Goal: Task Accomplishment & Management: Use online tool/utility

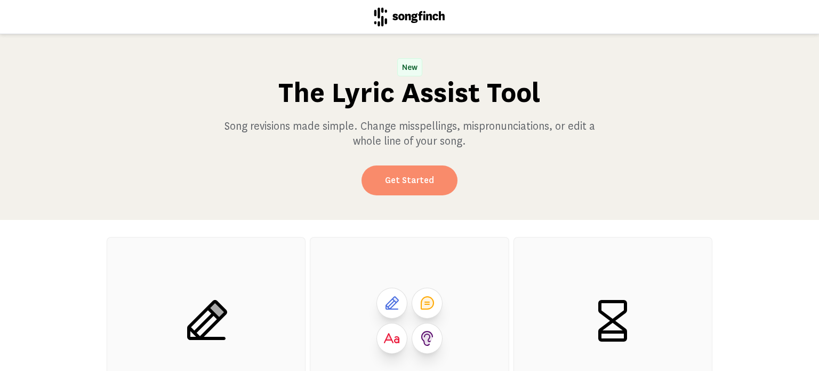
click at [411, 189] on link "Get Started" at bounding box center [410, 180] width 96 height 30
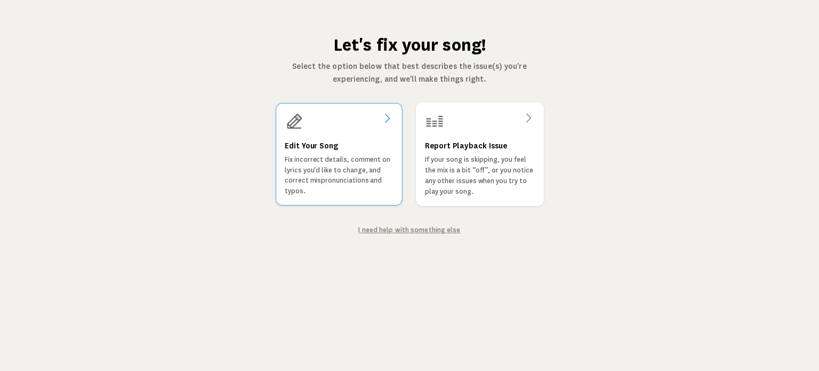
click at [335, 128] on div at bounding box center [339, 121] width 109 height 19
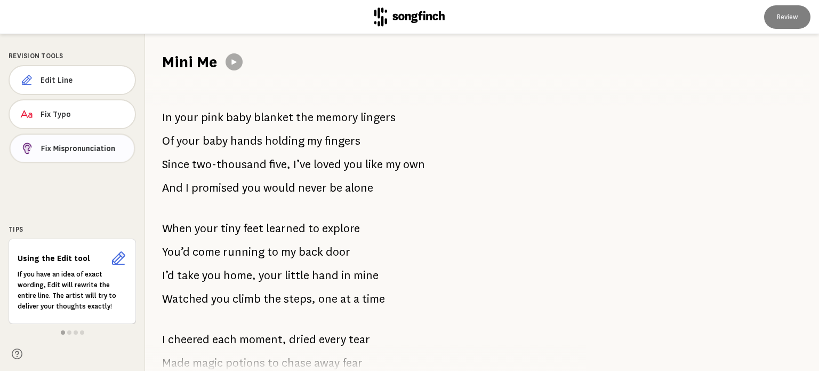
click at [51, 144] on span "Fix Mispronunciation" at bounding box center [83, 148] width 85 height 11
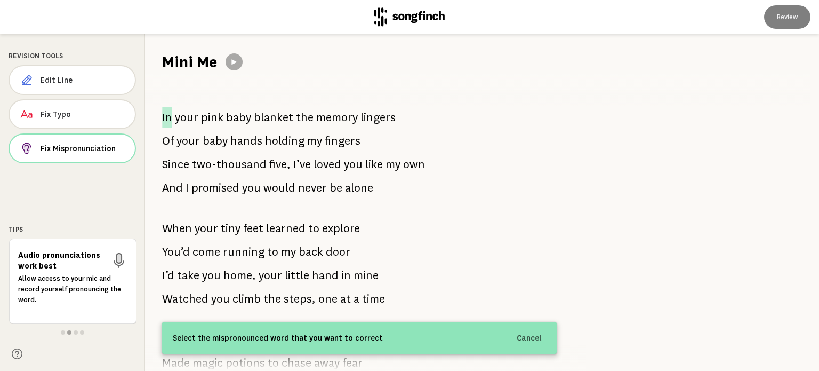
click at [170, 115] on span "In" at bounding box center [167, 117] width 10 height 21
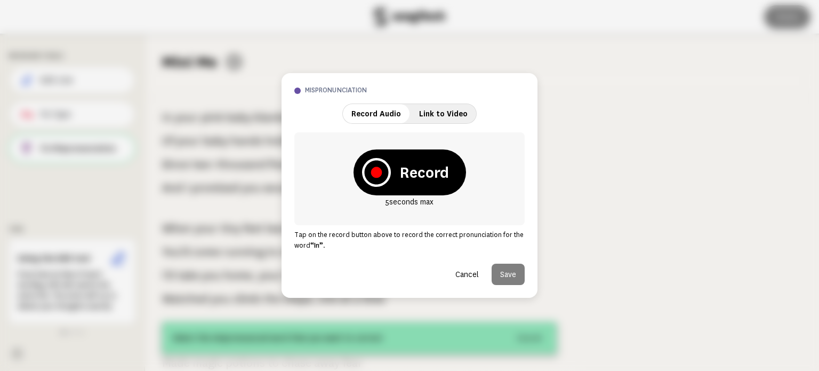
click at [412, 178] on strong "Record" at bounding box center [424, 172] width 50 height 21
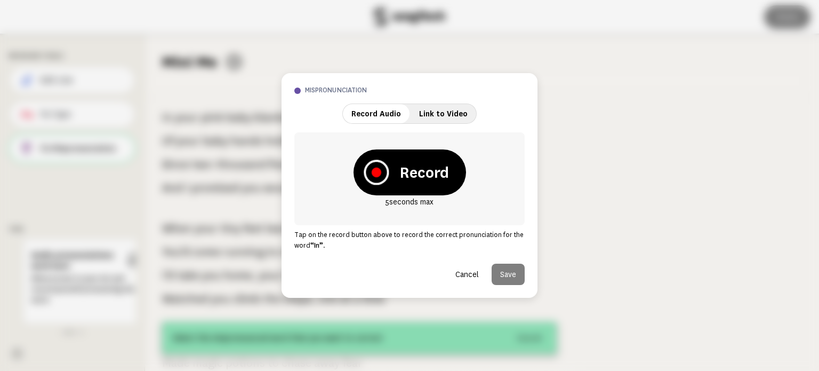
click at [370, 174] on icon at bounding box center [376, 171] width 25 height 25
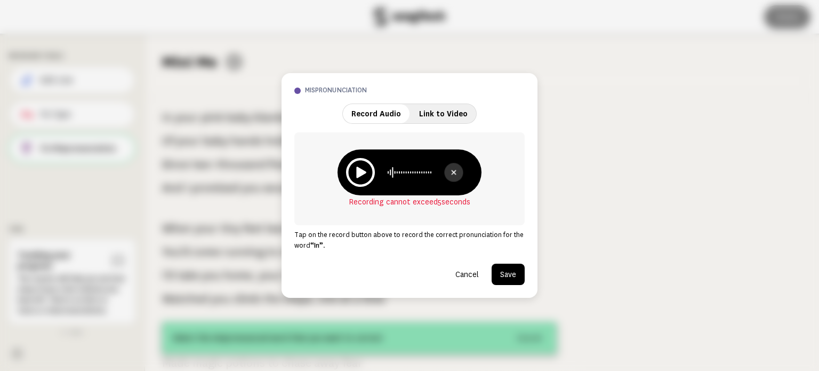
click at [450, 169] on icon at bounding box center [453, 171] width 11 height 11
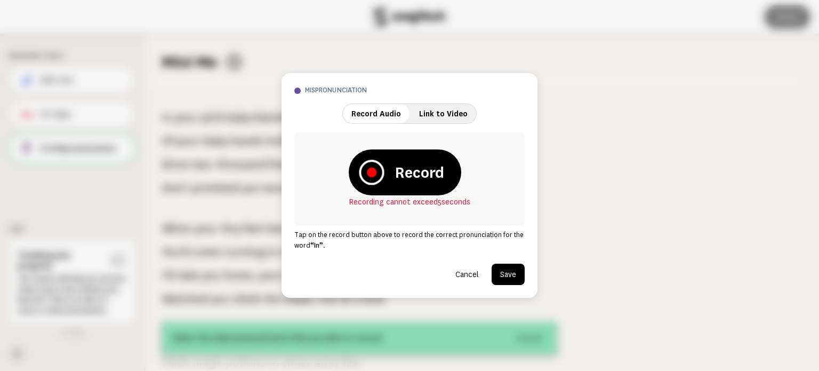
click at [372, 171] on icon at bounding box center [372, 172] width 10 height 10
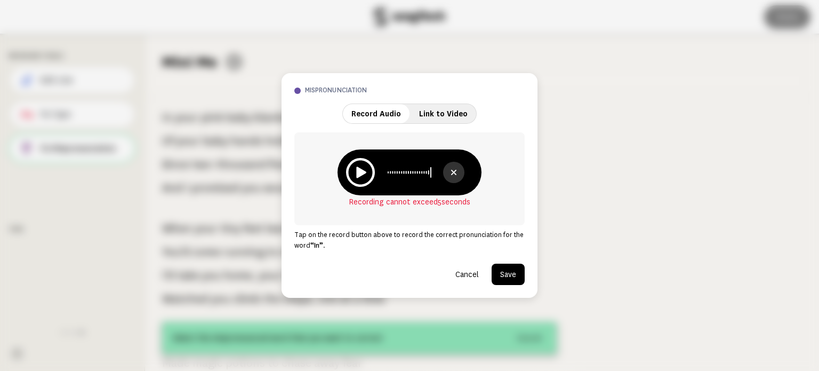
drag, startPoint x: 432, startPoint y: 173, endPoint x: 389, endPoint y: 170, distance: 42.7
click at [389, 170] on icon at bounding box center [408, 172] width 51 height 13
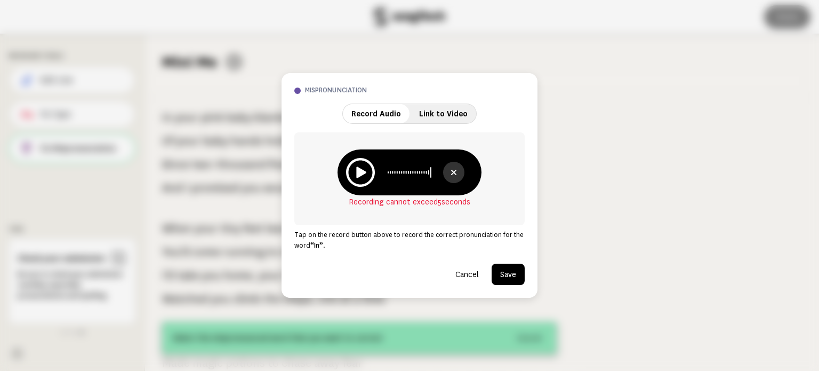
click at [452, 175] on icon at bounding box center [453, 172] width 13 height 13
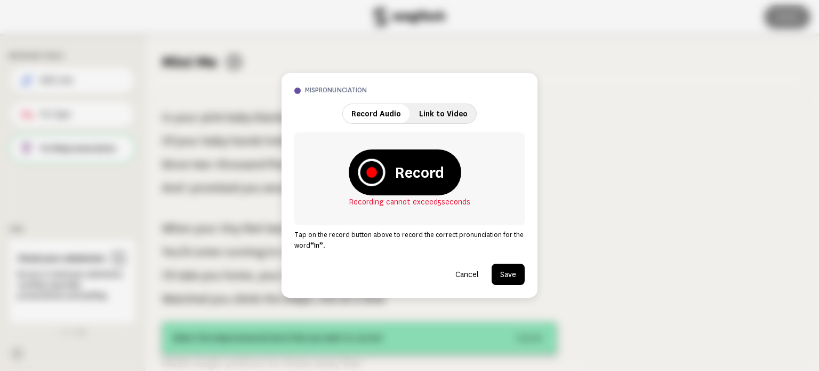
click at [370, 172] on icon at bounding box center [371, 172] width 11 height 11
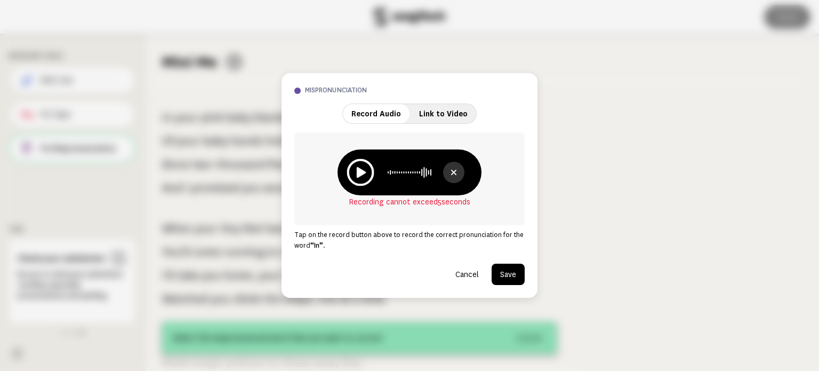
click at [360, 176] on icon at bounding box center [360, 171] width 27 height 27
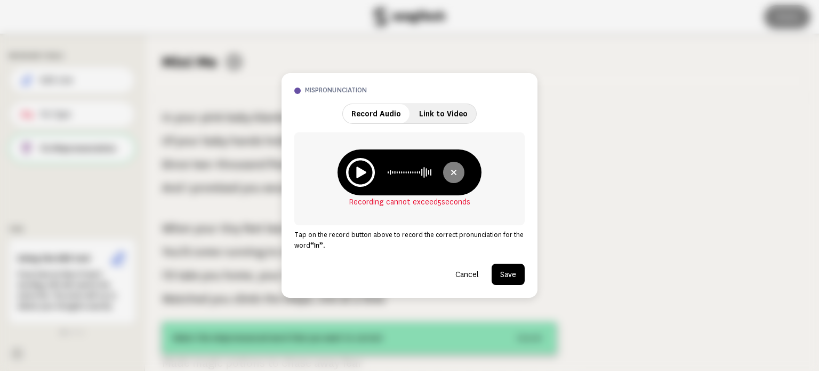
click at [453, 174] on icon at bounding box center [453, 172] width 13 height 13
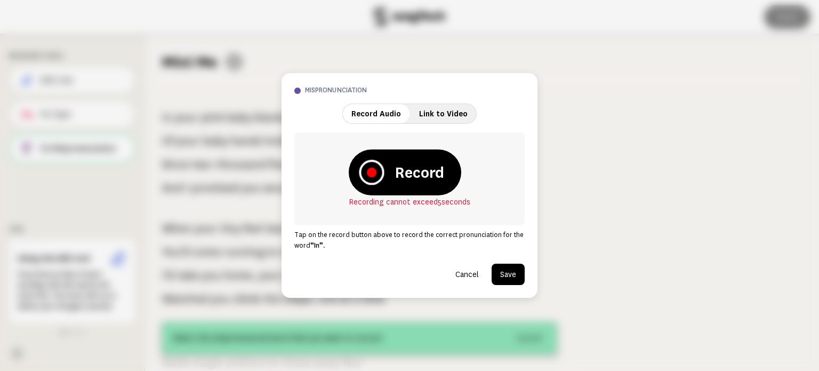
click at [366, 179] on icon at bounding box center [371, 171] width 25 height 25
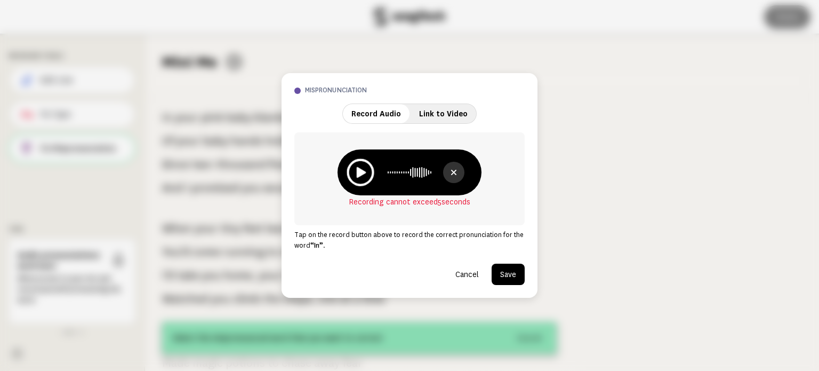
click at [366, 179] on icon at bounding box center [360, 171] width 27 height 27
click at [450, 177] on icon at bounding box center [453, 172] width 13 height 13
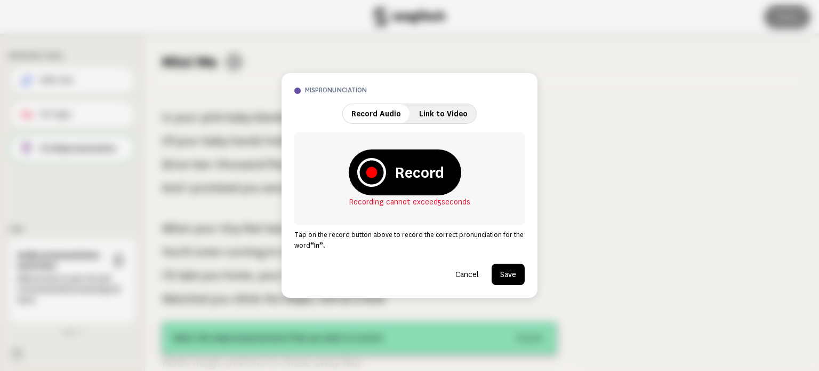
click at [462, 275] on button "Cancel" at bounding box center [467, 273] width 41 height 21
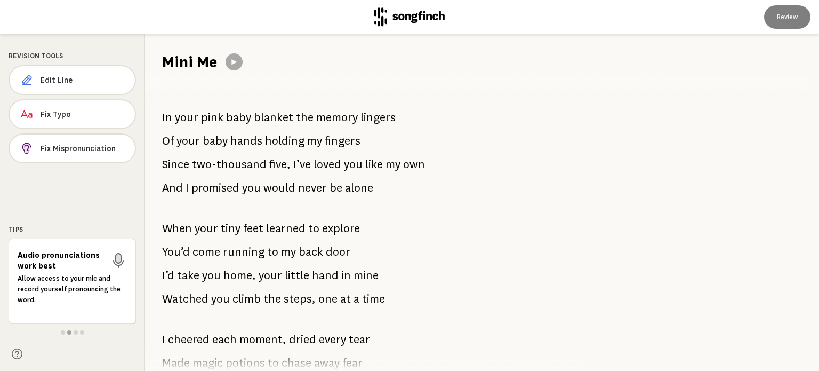
click at [228, 164] on span "two-thousand" at bounding box center [229, 164] width 75 height 21
click at [68, 146] on span "Fix Mispronunciation" at bounding box center [83, 148] width 84 height 11
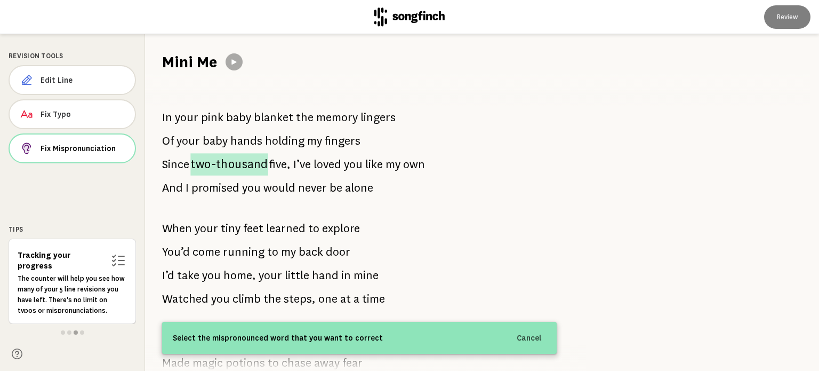
click at [228, 166] on span "two-thousand" at bounding box center [229, 164] width 78 height 22
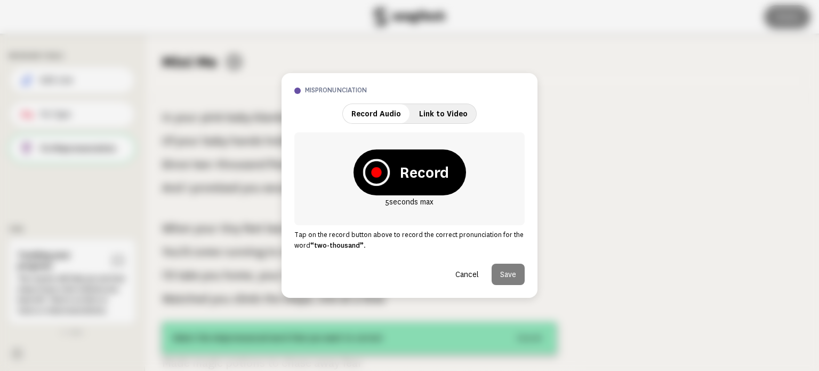
click at [372, 175] on icon at bounding box center [376, 172] width 27 height 27
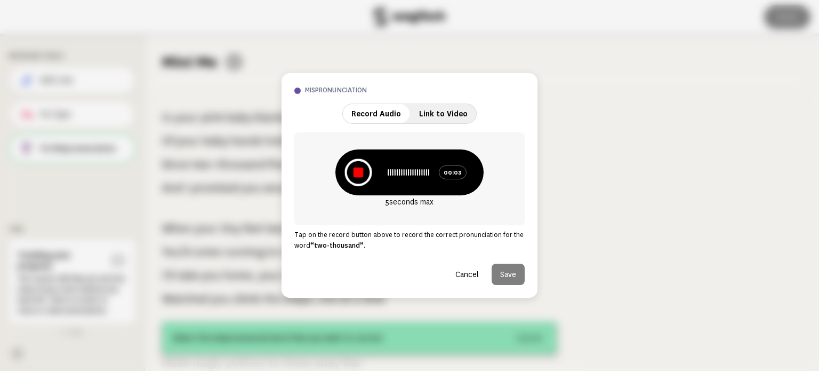
click at [372, 175] on button at bounding box center [359, 173] width 36 height 36
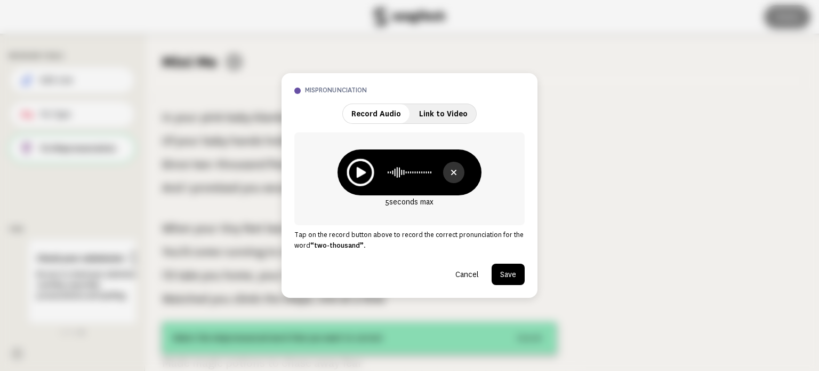
click at [372, 175] on icon at bounding box center [360, 171] width 27 height 27
click at [511, 275] on button "Save" at bounding box center [508, 273] width 33 height 21
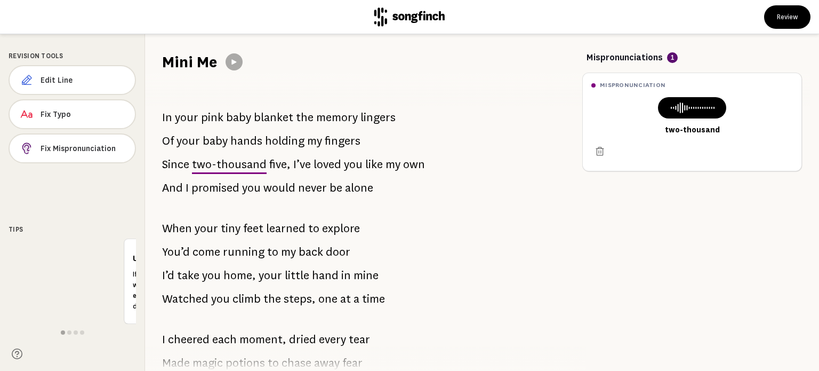
click at [332, 165] on span "loved" at bounding box center [328, 164] width 28 height 21
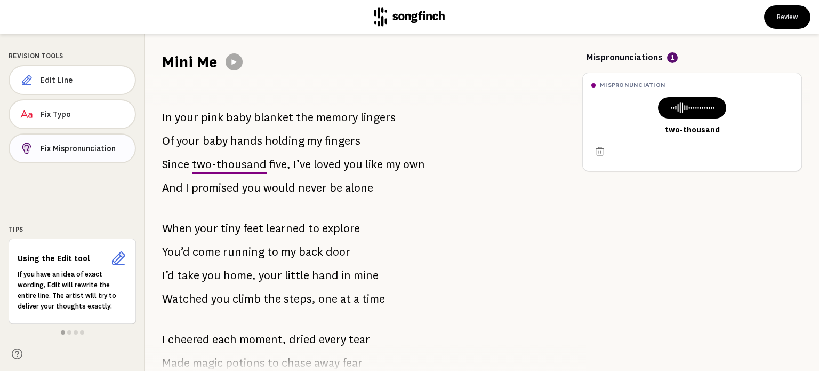
click at [97, 145] on span "Fix Mispronunciation" at bounding box center [84, 148] width 86 height 11
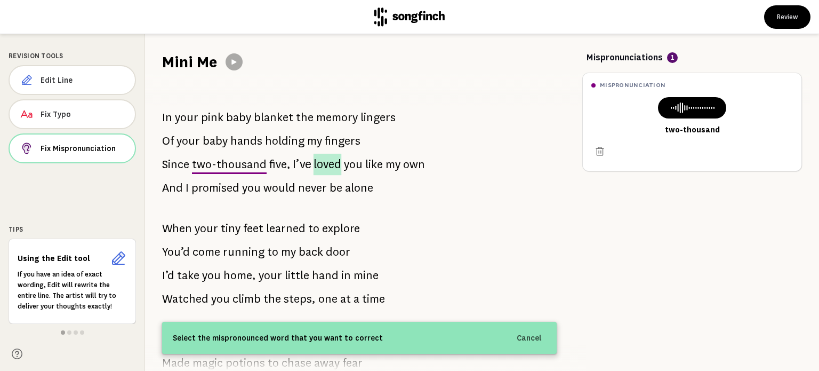
click at [320, 166] on span "loved" at bounding box center [328, 165] width 28 height 22
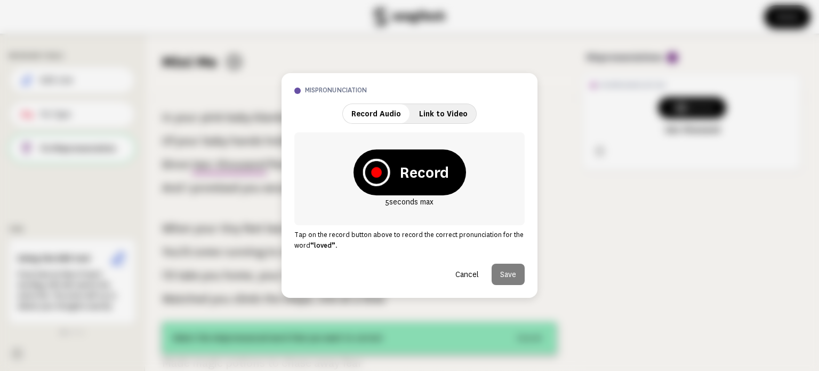
click at [374, 172] on icon at bounding box center [376, 172] width 11 height 11
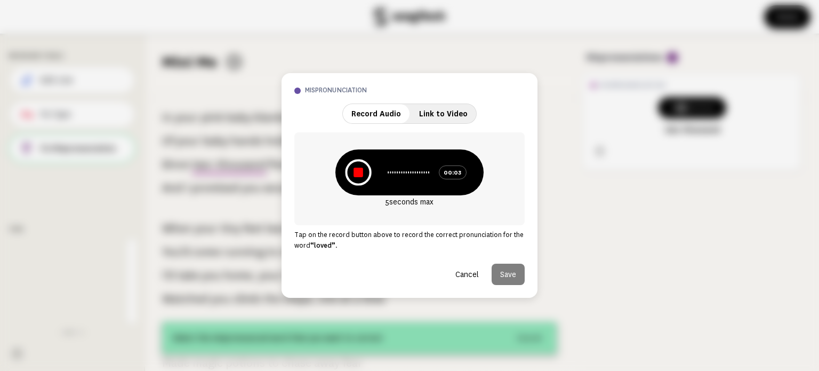
click at [355, 168] on icon at bounding box center [359, 172] width 10 height 10
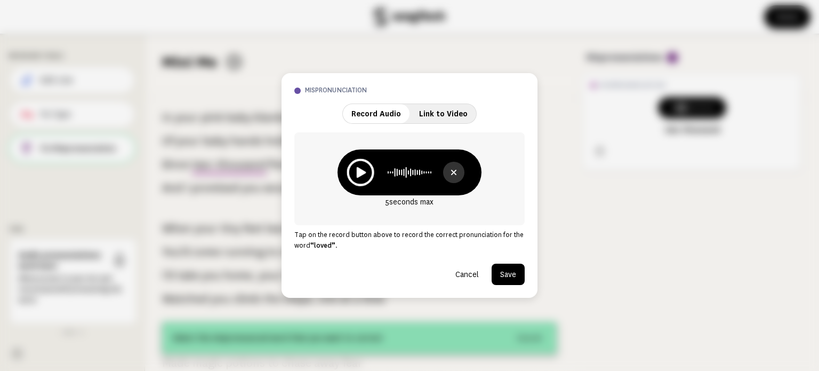
click at [355, 168] on icon at bounding box center [360, 171] width 27 height 27
click at [506, 274] on button "Save" at bounding box center [508, 273] width 33 height 21
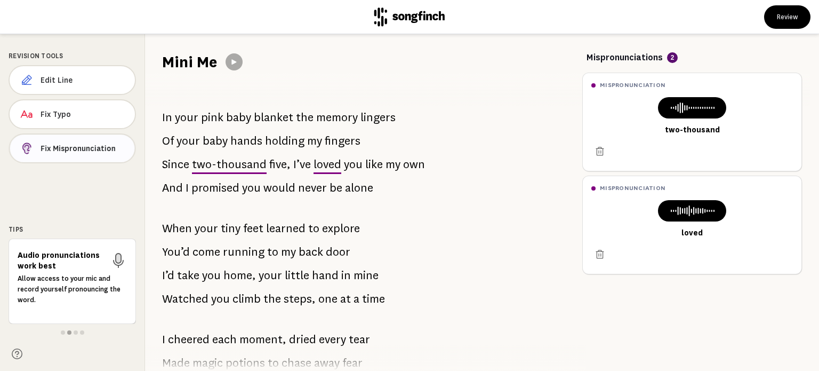
click at [78, 143] on span "Fix Mispronunciation" at bounding box center [83, 148] width 85 height 11
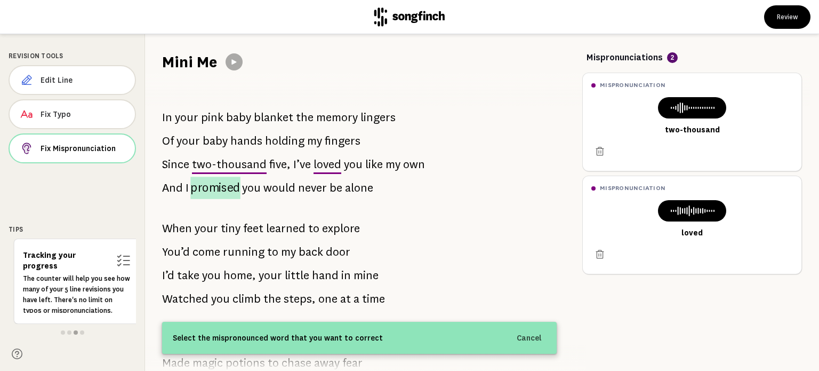
click at [222, 181] on span "promised" at bounding box center [215, 188] width 50 height 22
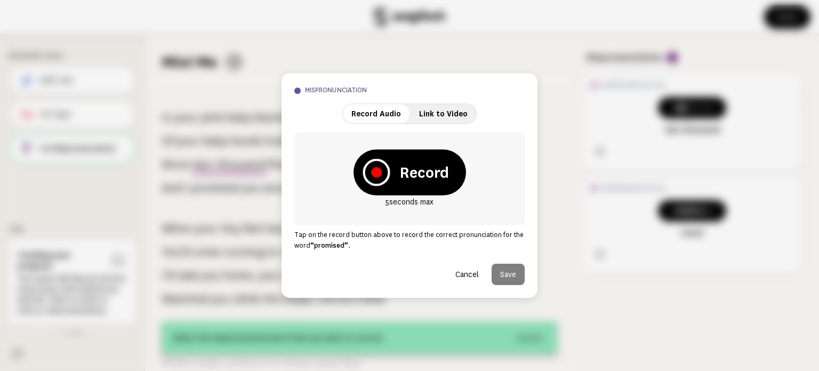
click at [374, 172] on icon at bounding box center [376, 172] width 11 height 11
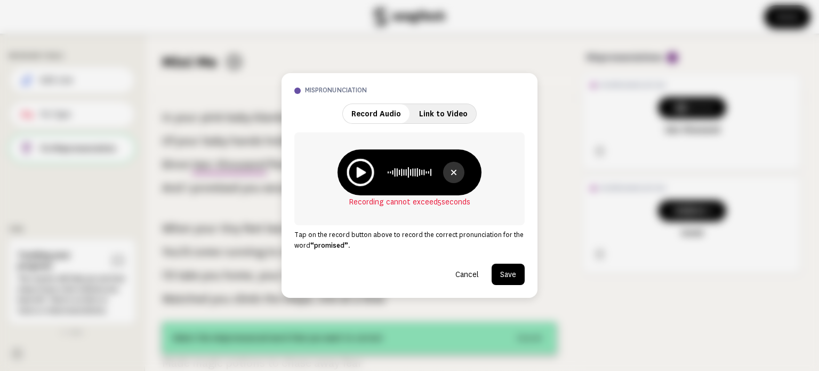
click at [359, 170] on icon at bounding box center [362, 172] width 10 height 11
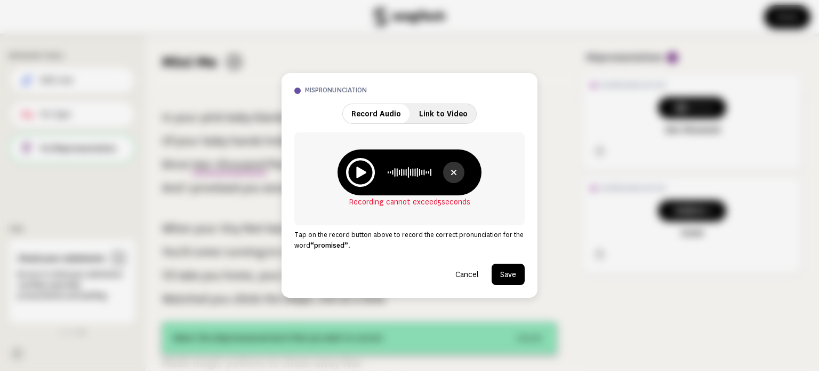
click at [511, 279] on button "Save" at bounding box center [508, 273] width 33 height 21
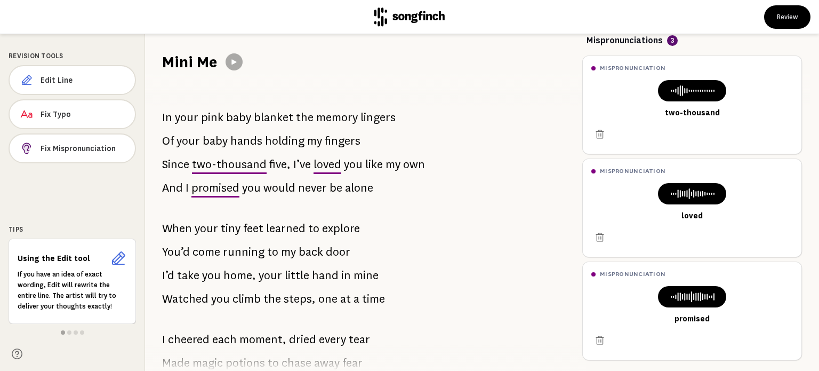
scroll to position [18, 0]
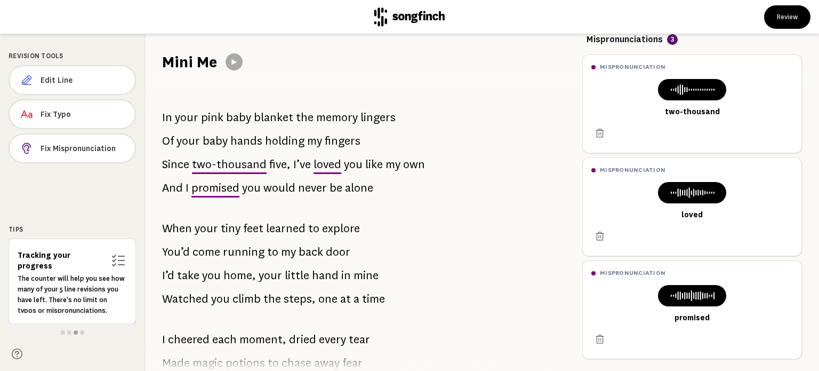
click at [235, 166] on span "two-thousand" at bounding box center [229, 164] width 75 height 21
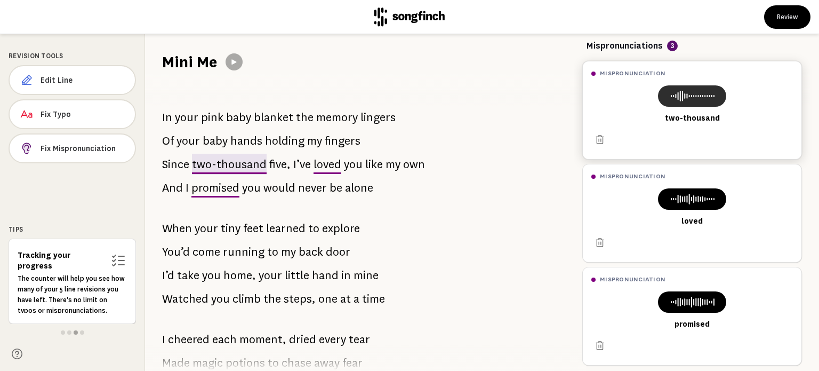
click at [680, 94] on icon at bounding box center [692, 96] width 51 height 13
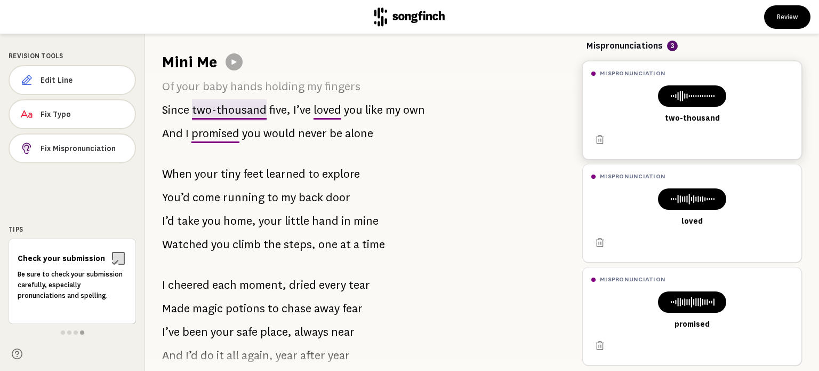
click at [791, 138] on div "two-thousand" at bounding box center [692, 122] width 219 height 74
click at [666, 84] on div "mispronunciation" at bounding box center [692, 73] width 219 height 24
click at [667, 98] on icon at bounding box center [692, 96] width 51 height 13
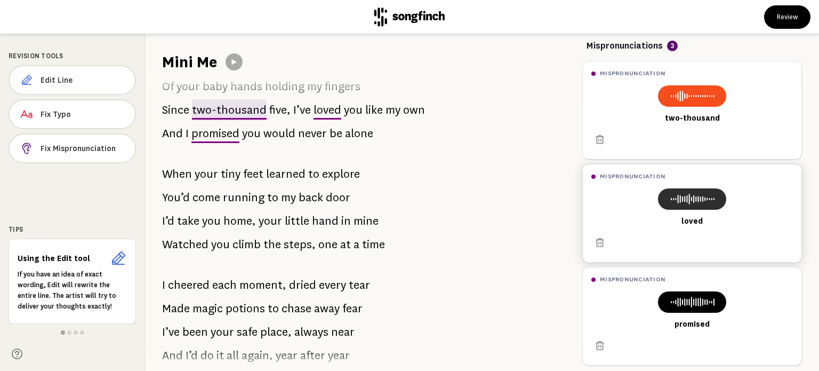
click at [667, 196] on icon at bounding box center [692, 199] width 51 height 13
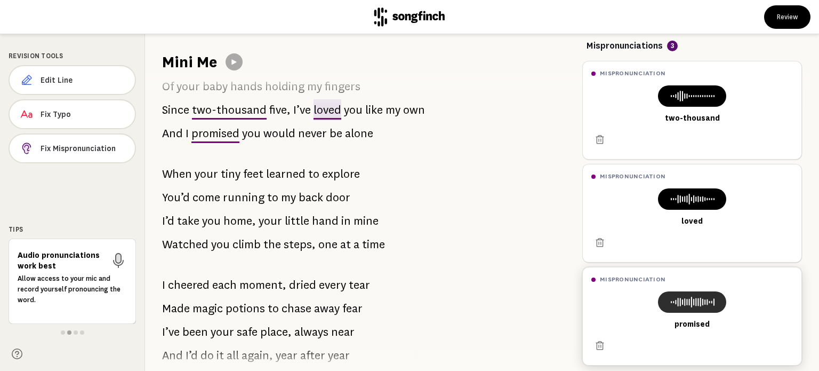
click at [669, 300] on icon at bounding box center [692, 301] width 51 height 13
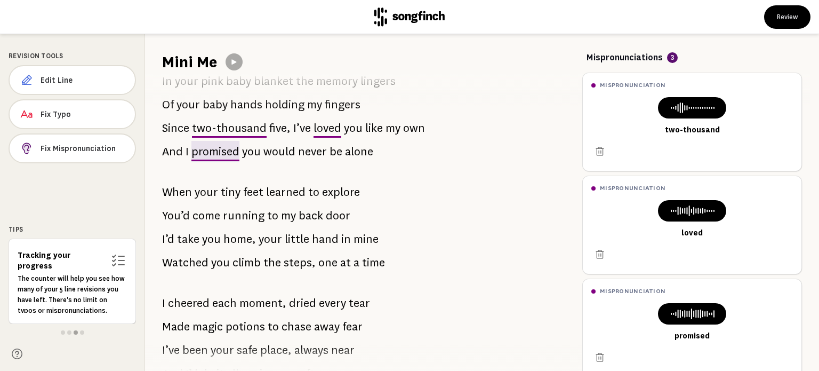
scroll to position [30, 0]
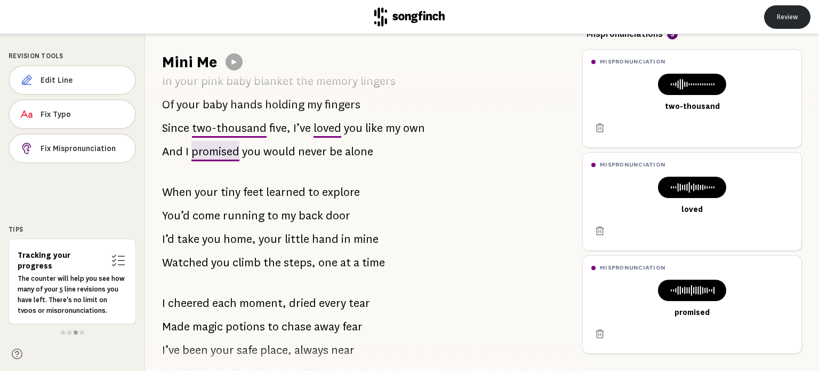
click at [783, 13] on button "Review" at bounding box center [787, 16] width 46 height 23
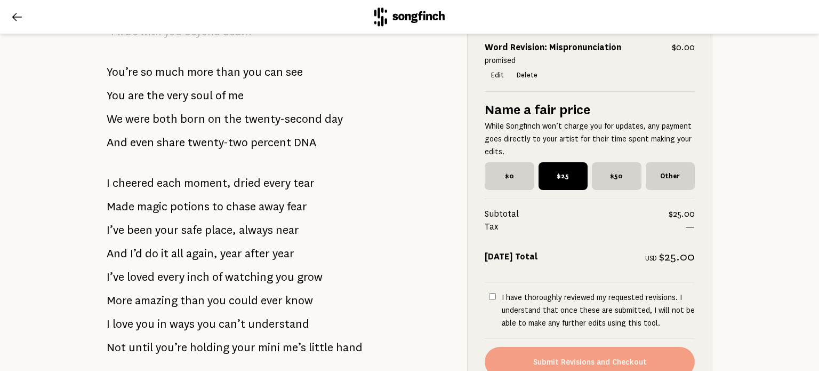
scroll to position [1124, 0]
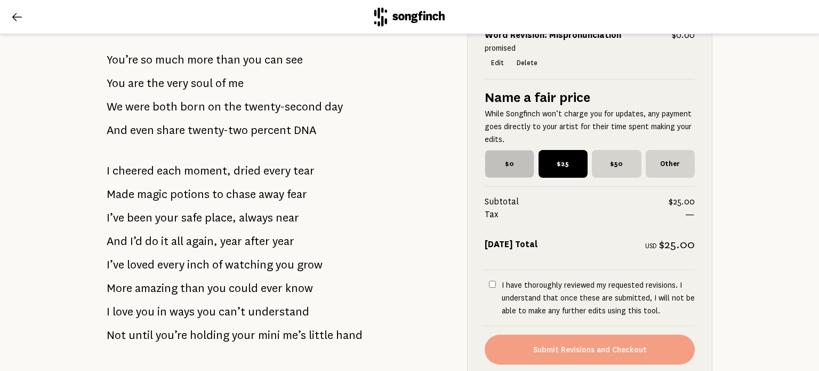
click at [506, 162] on span "$0" at bounding box center [509, 163] width 49 height 27
click at [492, 157] on input "$0" at bounding box center [488, 153] width 7 height 7
radio input "true"
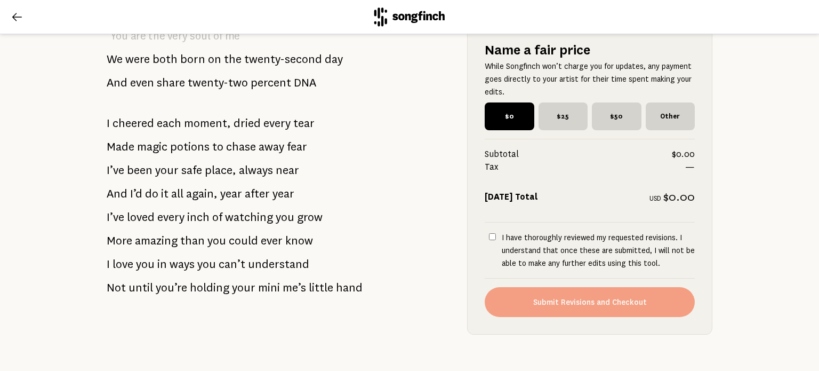
scroll to position [1207, 0]
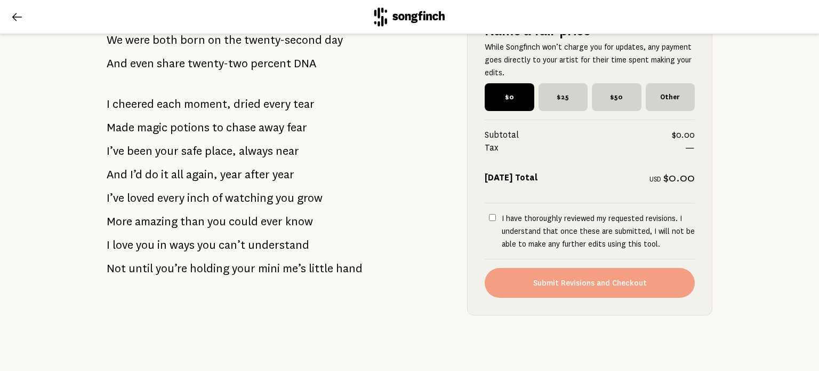
click at [489, 214] on input "I have thoroughly reviewed my requested revisions. I understand that once these…" at bounding box center [492, 217] width 7 height 7
checkbox input "true"
